Goal: Information Seeking & Learning: Learn about a topic

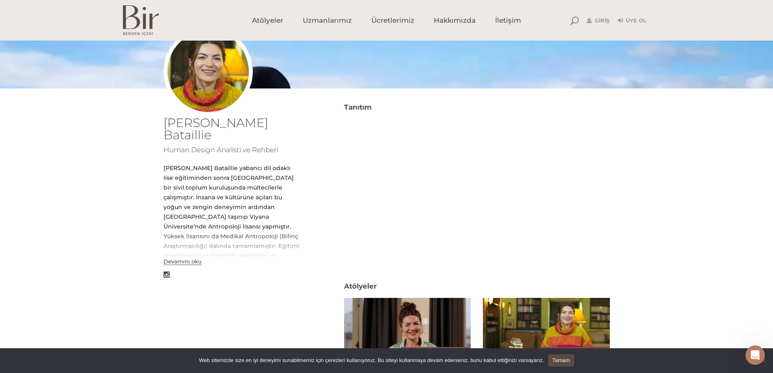
scroll to position [108, 0]
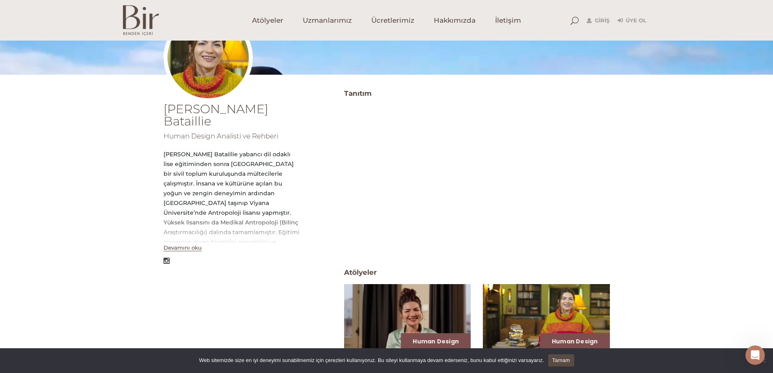
click at [181, 244] on button "Devamını oku" at bounding box center [183, 247] width 38 height 7
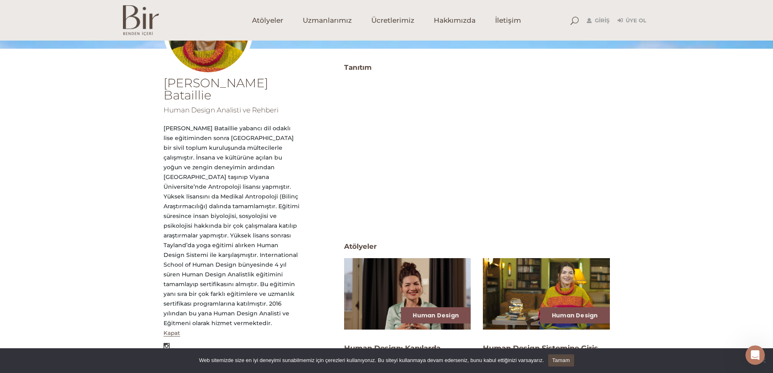
scroll to position [149, 0]
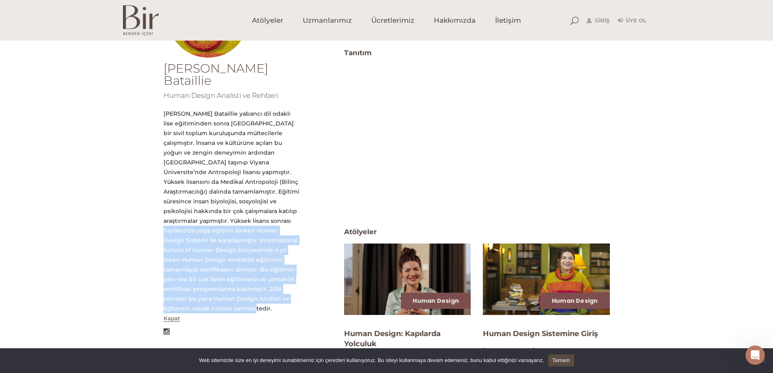
drag, startPoint x: 246, startPoint y: 288, endPoint x: 180, endPoint y: 204, distance: 106.7
click at [180, 204] on div "Elvin Demir Bataillie yabancı dil odaklı lise eğitiminden sonra Kanarya Adaları…" at bounding box center [232, 211] width 136 height 205
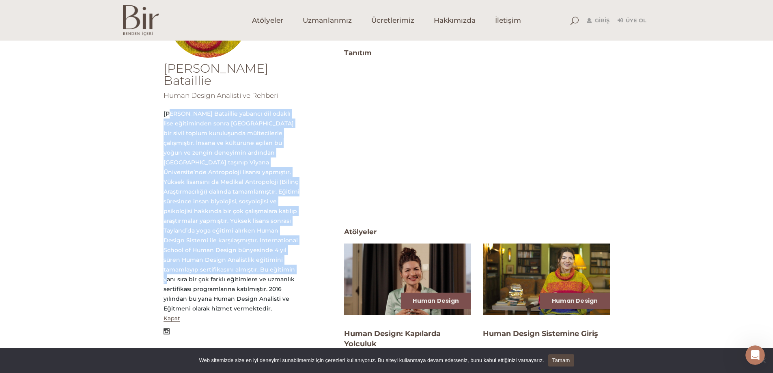
drag, startPoint x: 167, startPoint y: 102, endPoint x: 276, endPoint y: 243, distance: 177.4
click at [276, 243] on div "Elvin Demir Bataillie Human Design Analisti ve Rehberi Kapat Tanıtım Atölyeler …" at bounding box center [386, 231] width 773 height 371
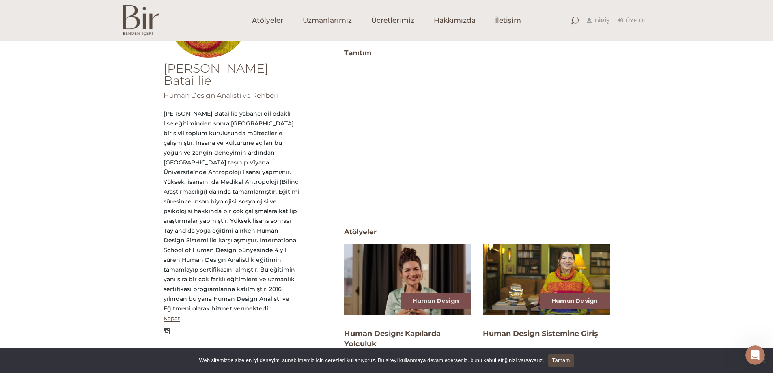
click at [266, 255] on div "Elvin Demir Bataillie yabancı dil odaklı lise eğitiminden sonra Kanarya Adaları…" at bounding box center [232, 211] width 136 height 205
click at [257, 242] on div "Elvin Demir Bataillie yabancı dil odaklı lise eğitiminden sonra Kanarya Adaları…" at bounding box center [232, 211] width 136 height 205
click at [256, 236] on div "Elvin Demir Bataillie yabancı dil odaklı lise eğitiminden sonra Kanarya Adaları…" at bounding box center [232, 211] width 136 height 205
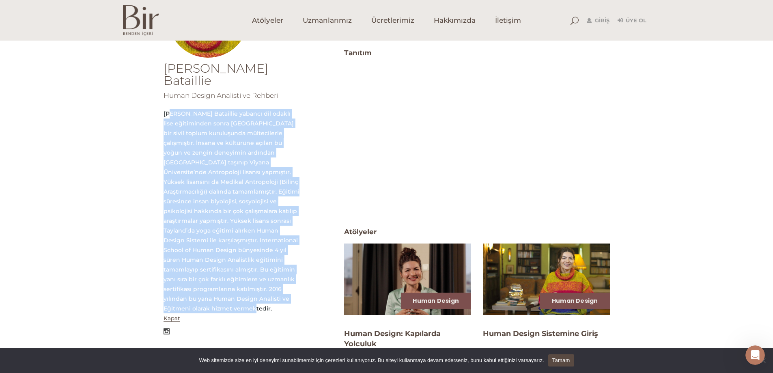
drag, startPoint x: 162, startPoint y: 98, endPoint x: 276, endPoint y: 284, distance: 218.6
click at [276, 284] on div "Elvin Demir Bataillie Human Design Analisti ve Rehberi Kapat Tanıtım Atölyeler …" at bounding box center [386, 231] width 773 height 371
copy div "Elvin Demir Bataillie yabancı dil odaklı lise eğitiminden sonra Kanarya Adaları…"
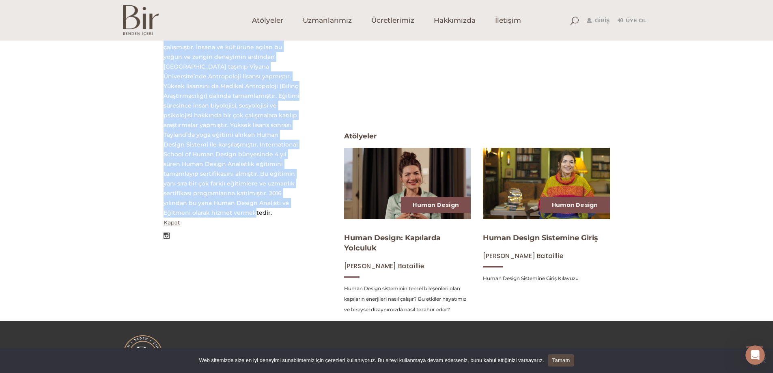
scroll to position [230, 0]
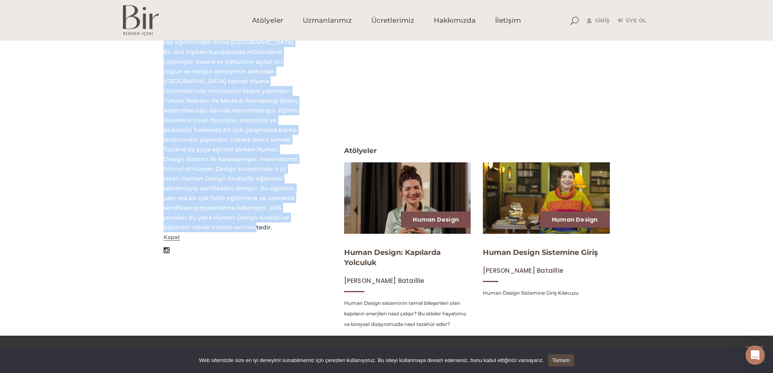
click at [402, 190] on img at bounding box center [407, 197] width 131 height 73
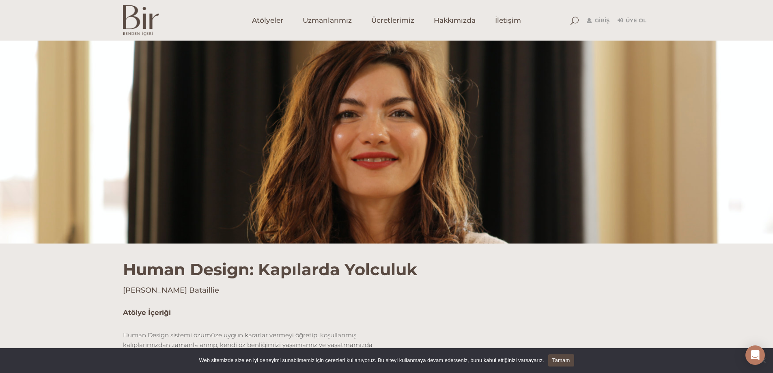
click at [147, 26] on img at bounding box center [141, 20] width 36 height 30
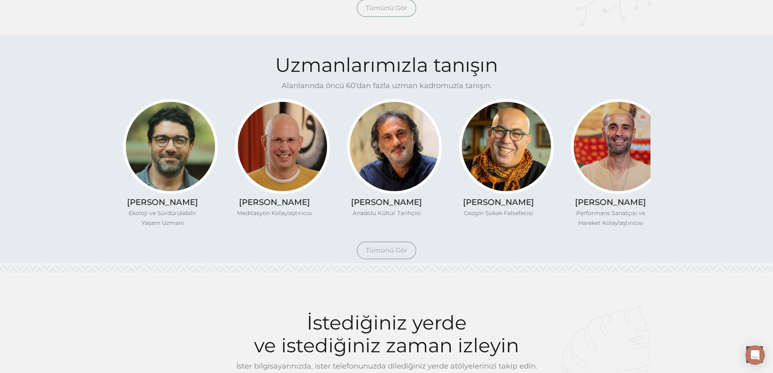
scroll to position [731, 0]
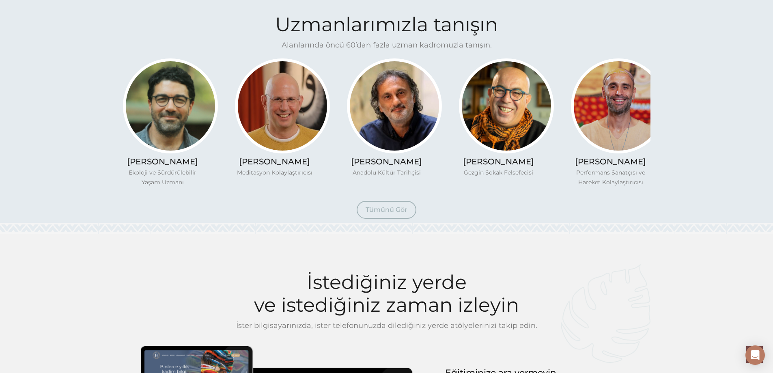
click at [402, 213] on span "Tümünü Gör" at bounding box center [387, 210] width 42 height 8
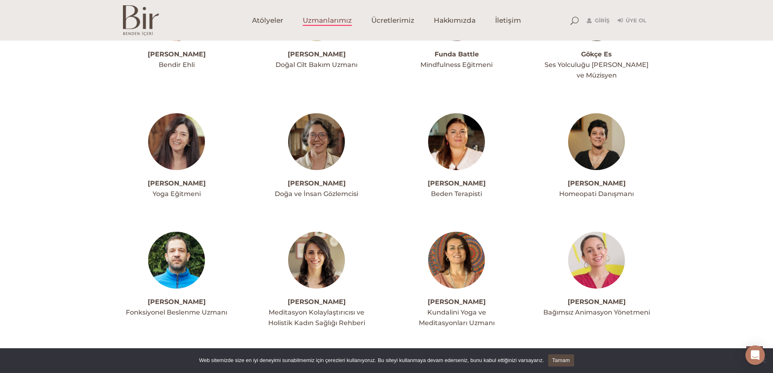
scroll to position [1136, 0]
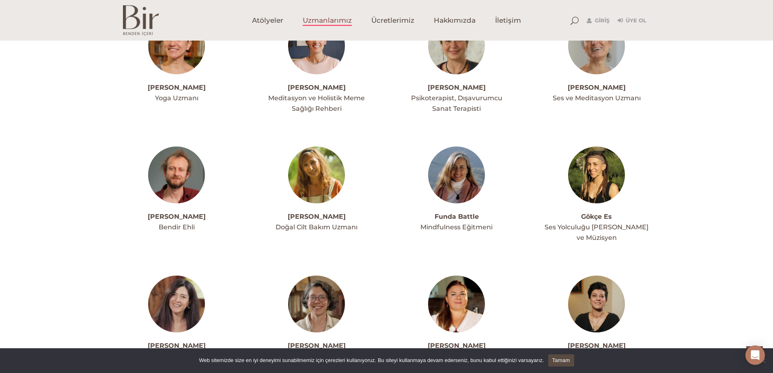
click at [610, 151] on img at bounding box center [596, 175] width 57 height 57
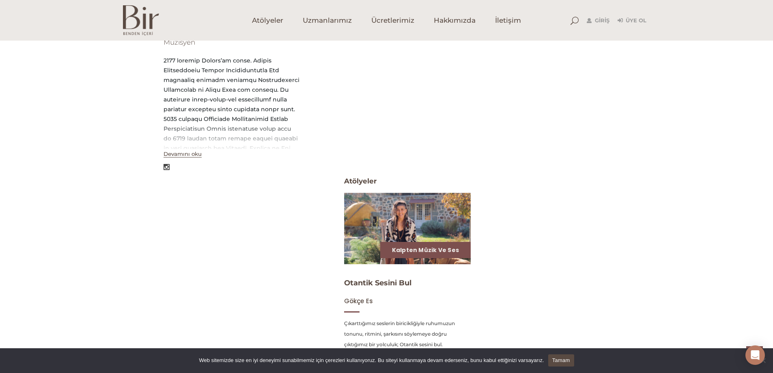
scroll to position [260, 0]
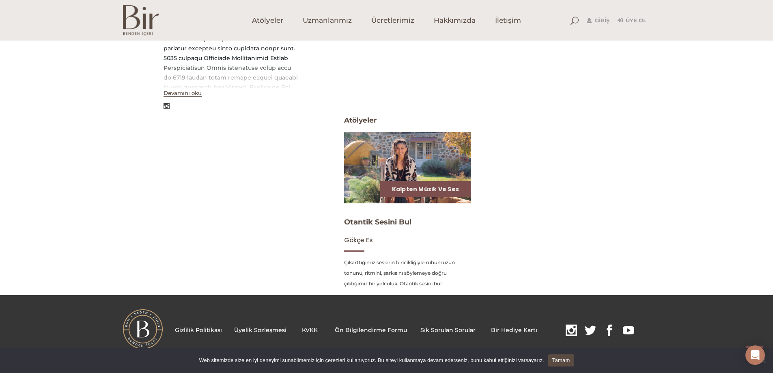
click at [388, 161] on img at bounding box center [407, 167] width 131 height 73
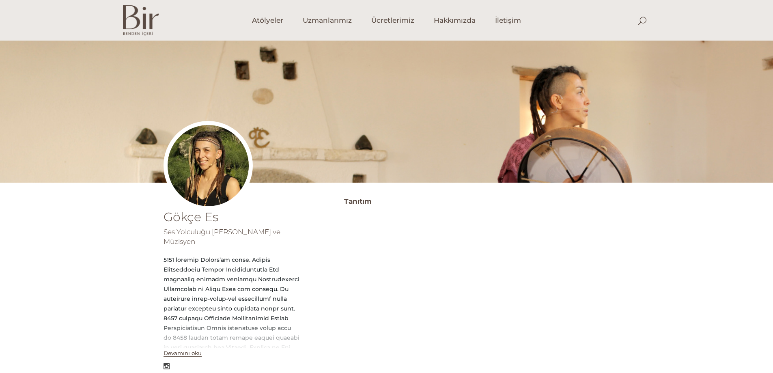
scroll to position [260, 0]
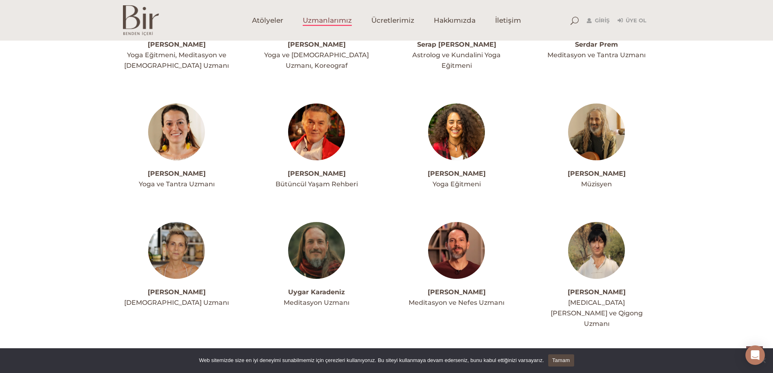
scroll to position [2070, 0]
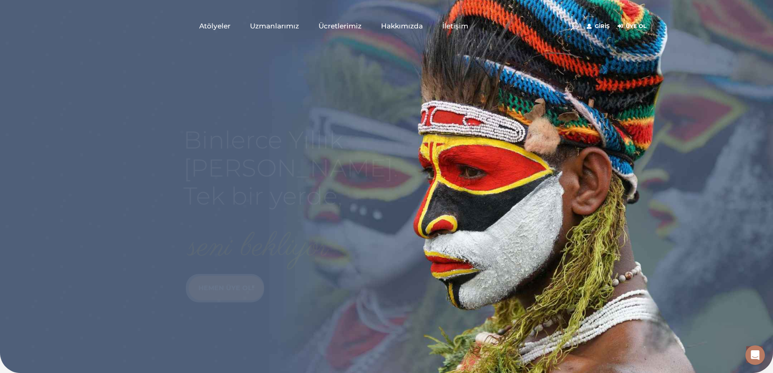
scroll to position [731, 0]
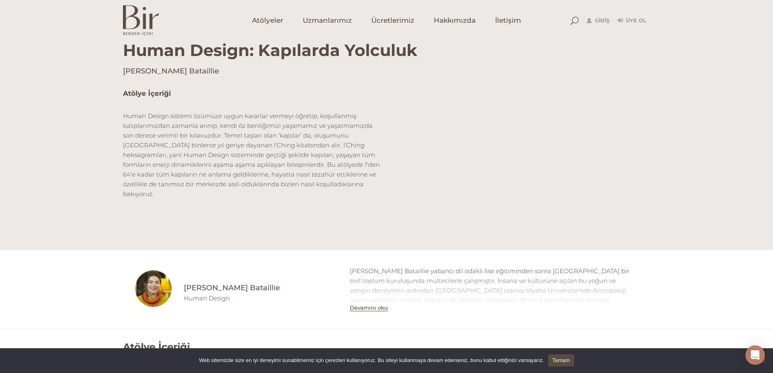
scroll to position [162, 0]
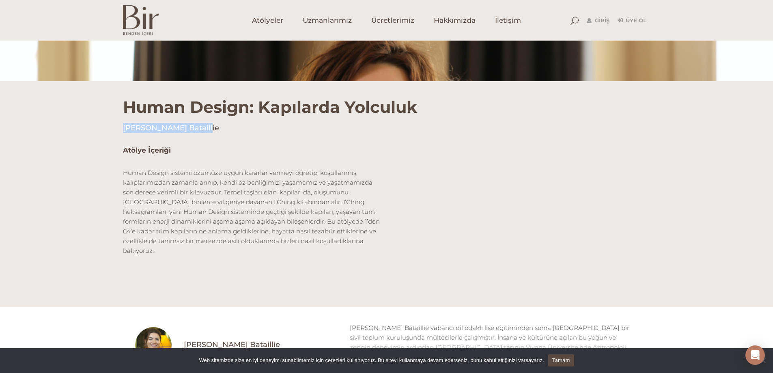
drag, startPoint x: 165, startPoint y: 131, endPoint x: 122, endPoint y: 125, distance: 43.5
click at [122, 125] on div "Human Design: Kapılarda Yolculuk Elvin Demir Bataillie" at bounding box center [387, 107] width 540 height 52
drag, startPoint x: 575, startPoint y: 21, endPoint x: 538, endPoint y: 26, distance: 38.1
click at [575, 21] on span at bounding box center [575, 21] width 8 height 8
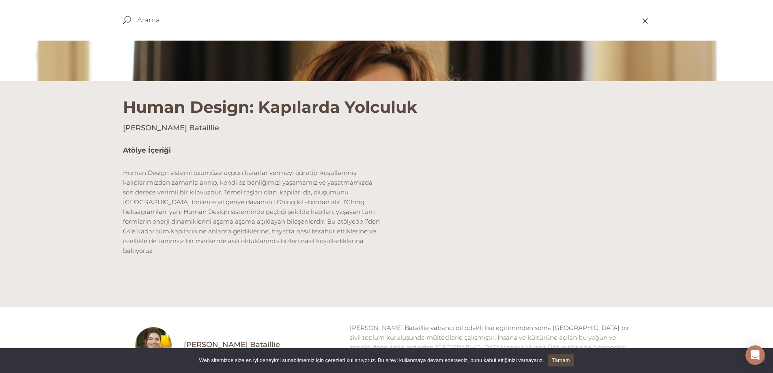
paste input "Elvin Demir Bataillie"
type input "Elvin Demir Bataillie"
